Goal: Find specific page/section: Locate a particular part of the current website

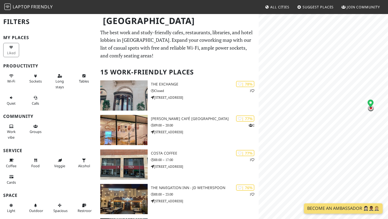
click at [236, 45] on p "The best work and study-friendly cafes, restaurants, libraries, and hotel lobbi…" at bounding box center [177, 44] width 155 height 31
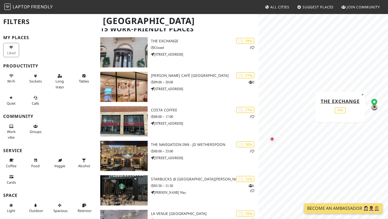
scroll to position [32, 0]
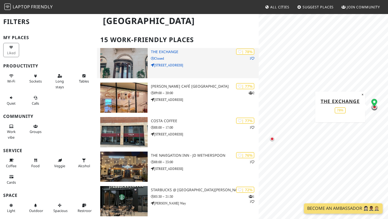
click at [168, 50] on h3 "The Exchange" at bounding box center [205, 52] width 108 height 5
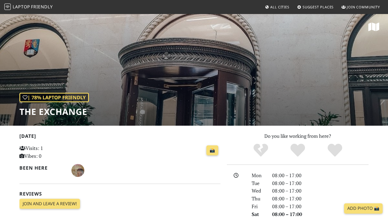
click at [125, 144] on div "📸" at bounding box center [155, 150] width 132 height 15
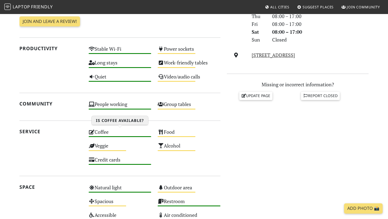
scroll to position [183, 0]
